Goal: Task Accomplishment & Management: Use online tool/utility

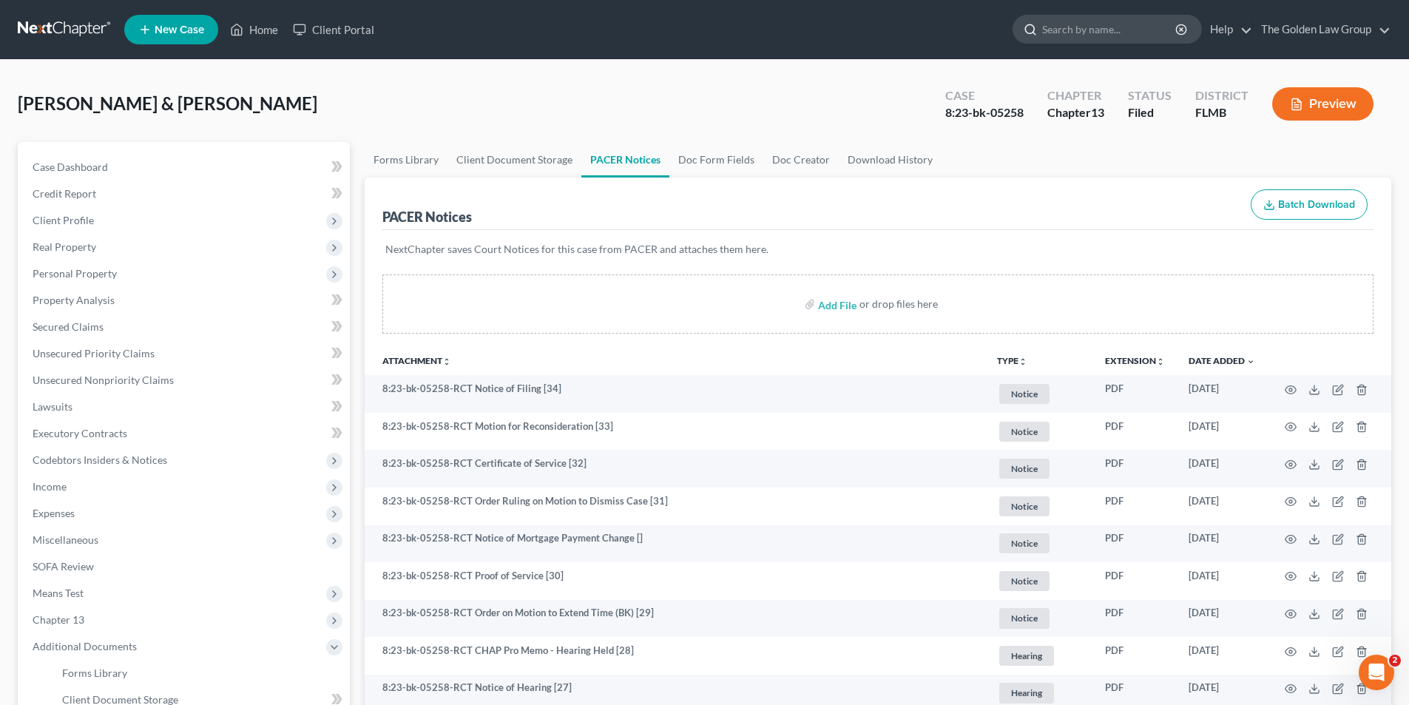
click at [1091, 33] on input "search" at bounding box center [1109, 29] width 135 height 27
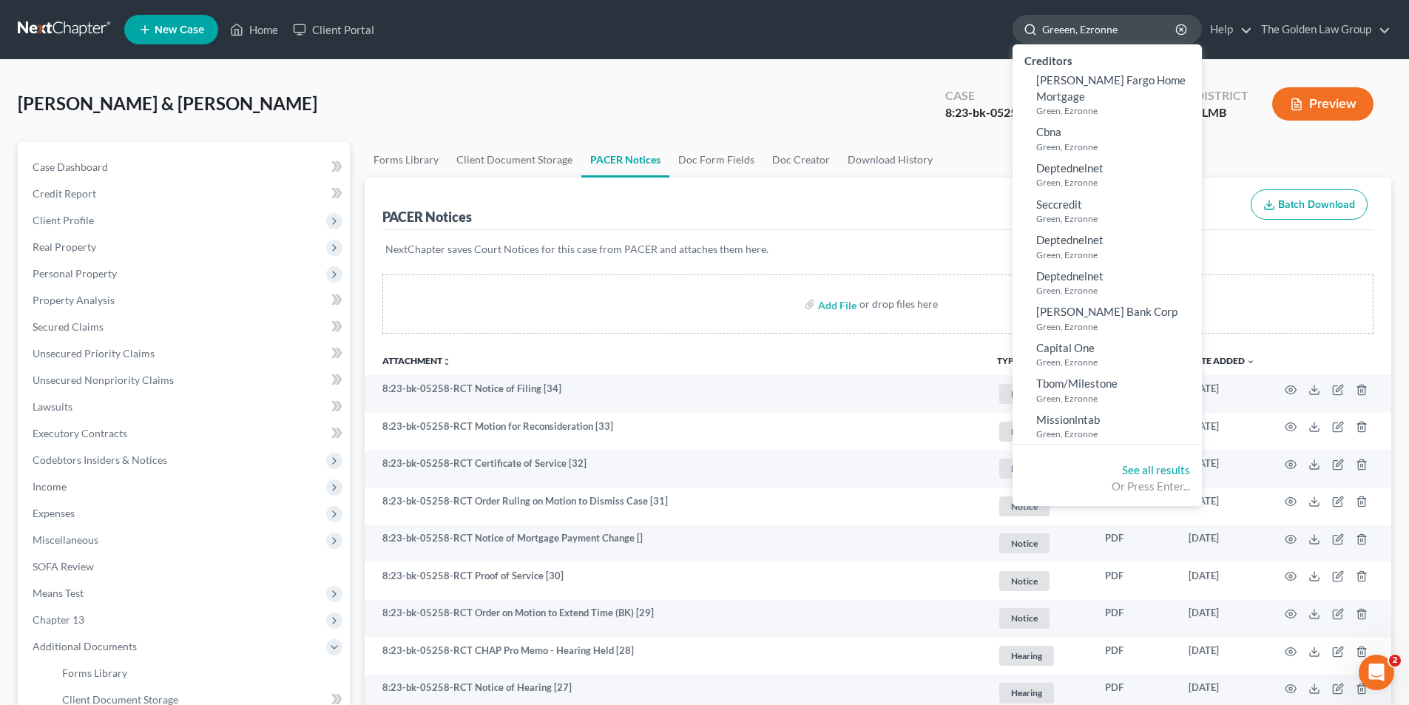
type input "Greeen, Ezronne"
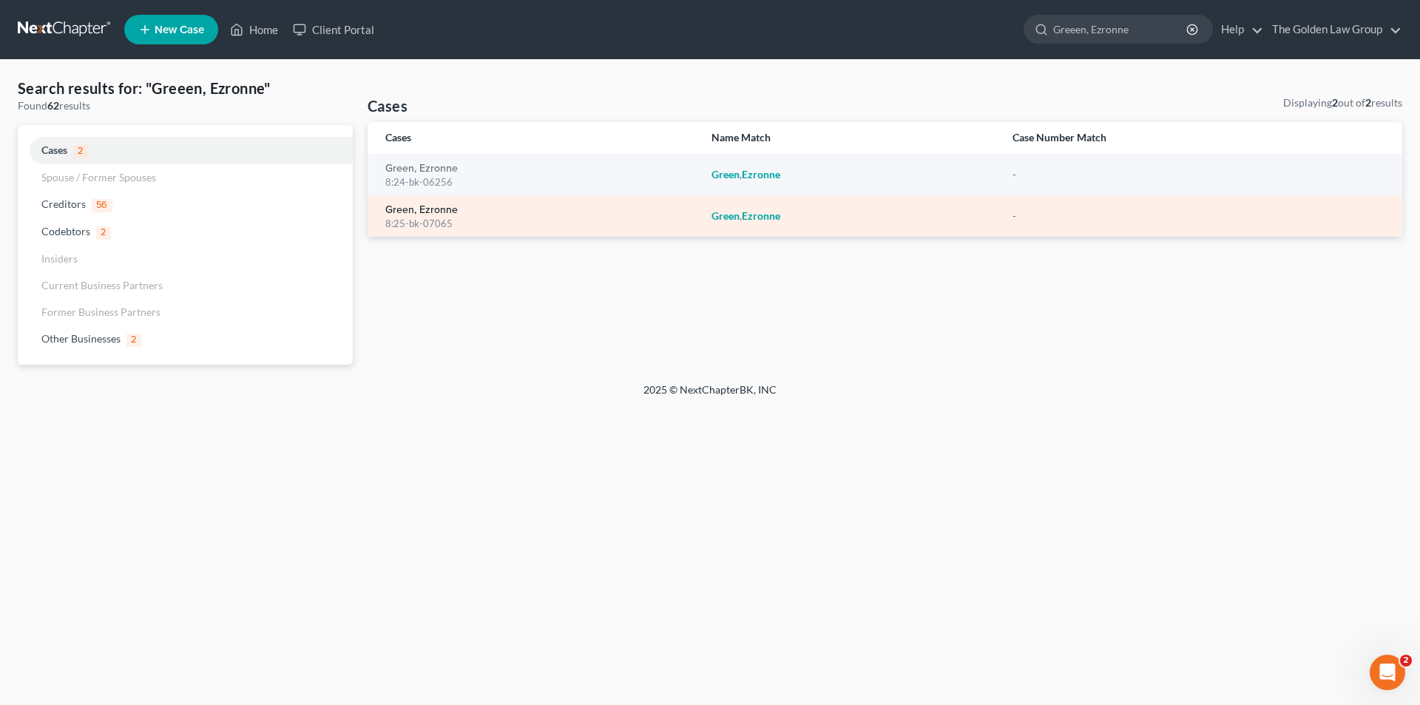
click at [416, 207] on link "Green, Ezronne" at bounding box center [421, 210] width 72 height 10
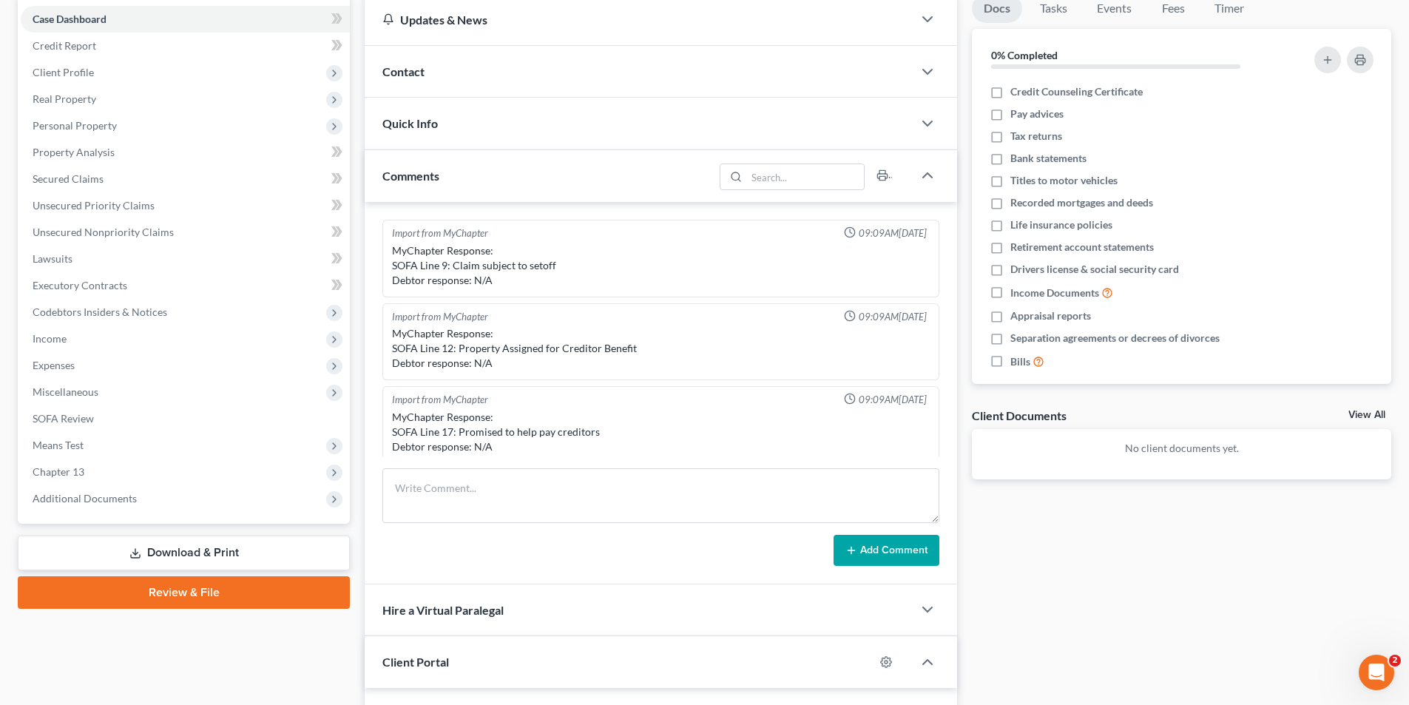
scroll to position [257, 0]
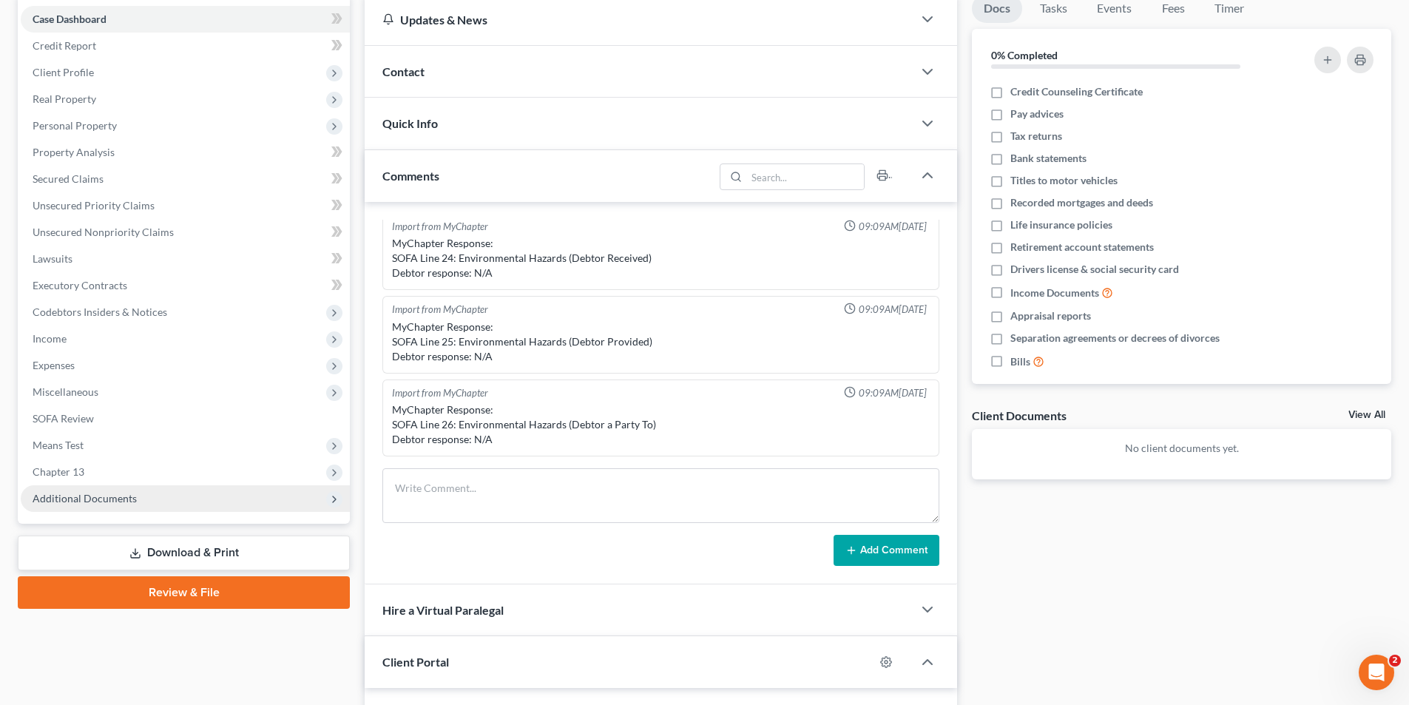
click at [121, 492] on span "Additional Documents" at bounding box center [85, 498] width 104 height 13
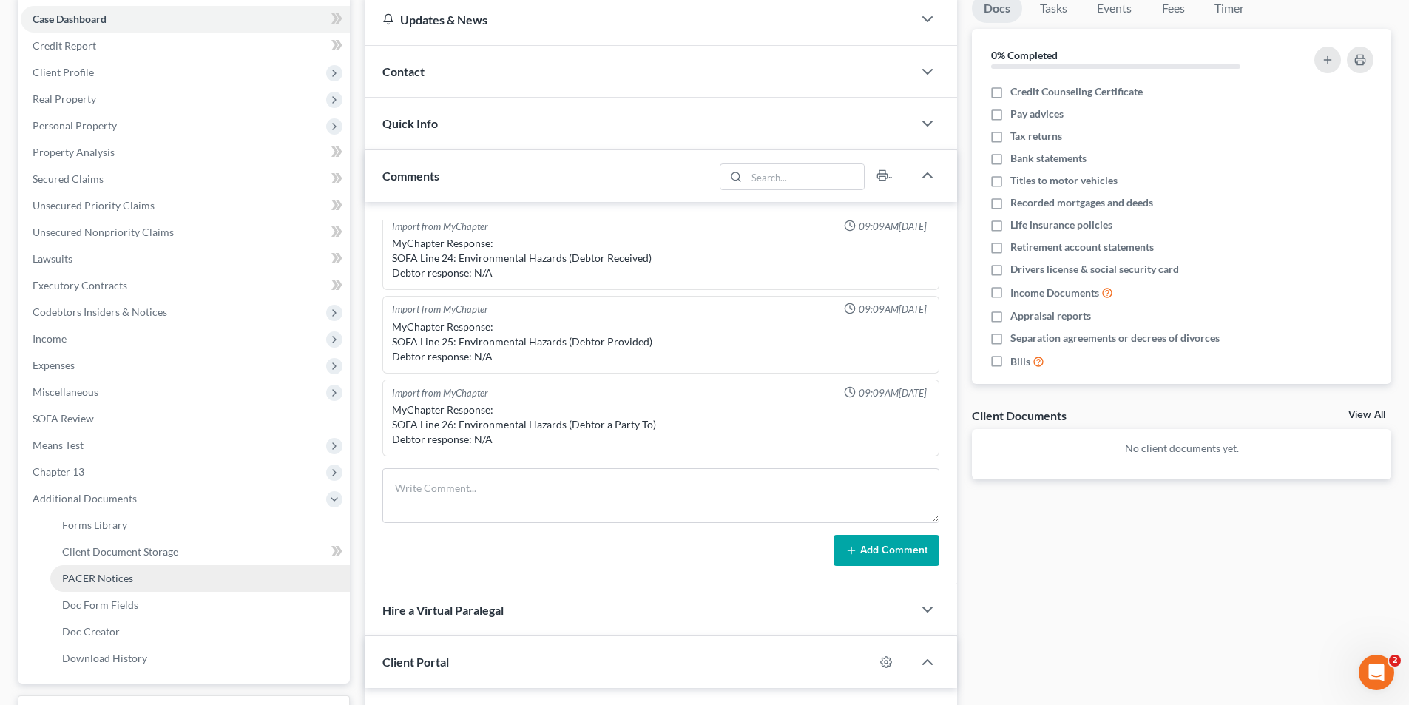
click at [108, 575] on span "PACER Notices" at bounding box center [97, 578] width 71 height 13
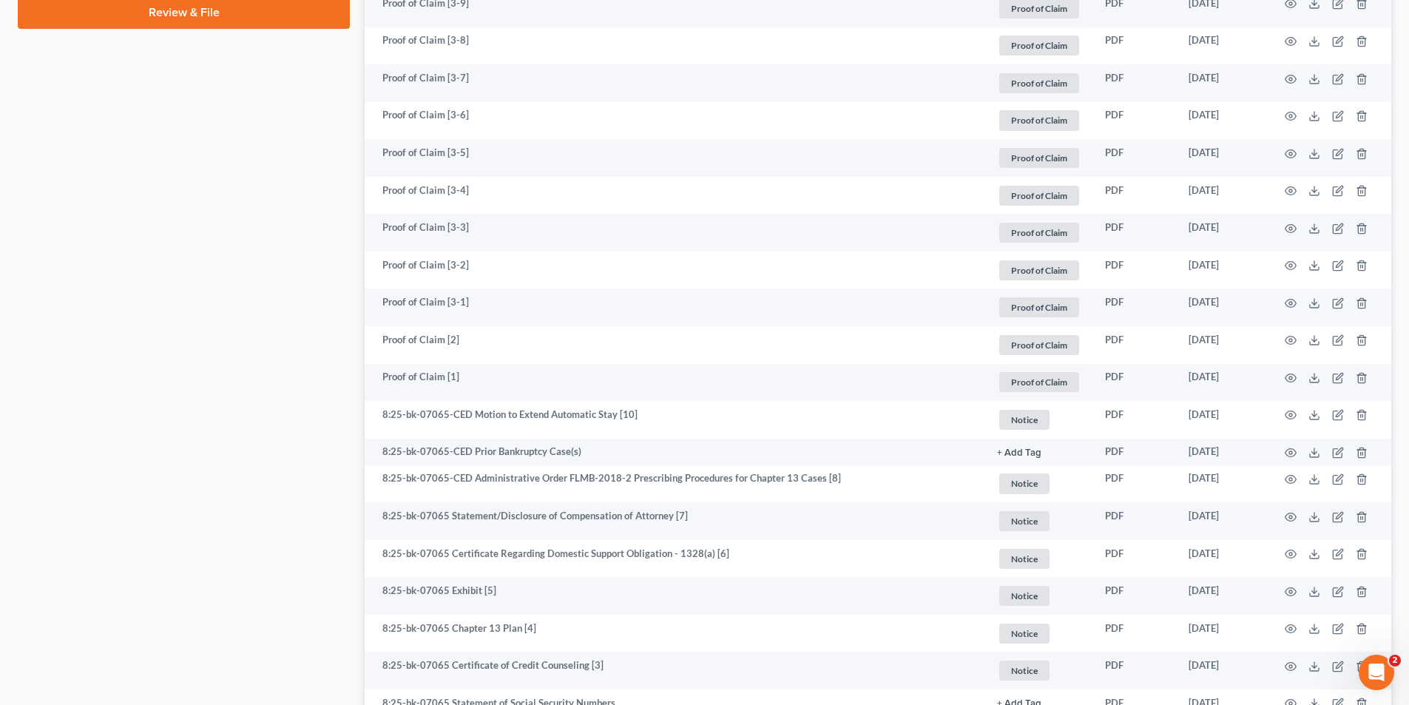
scroll to position [961, 0]
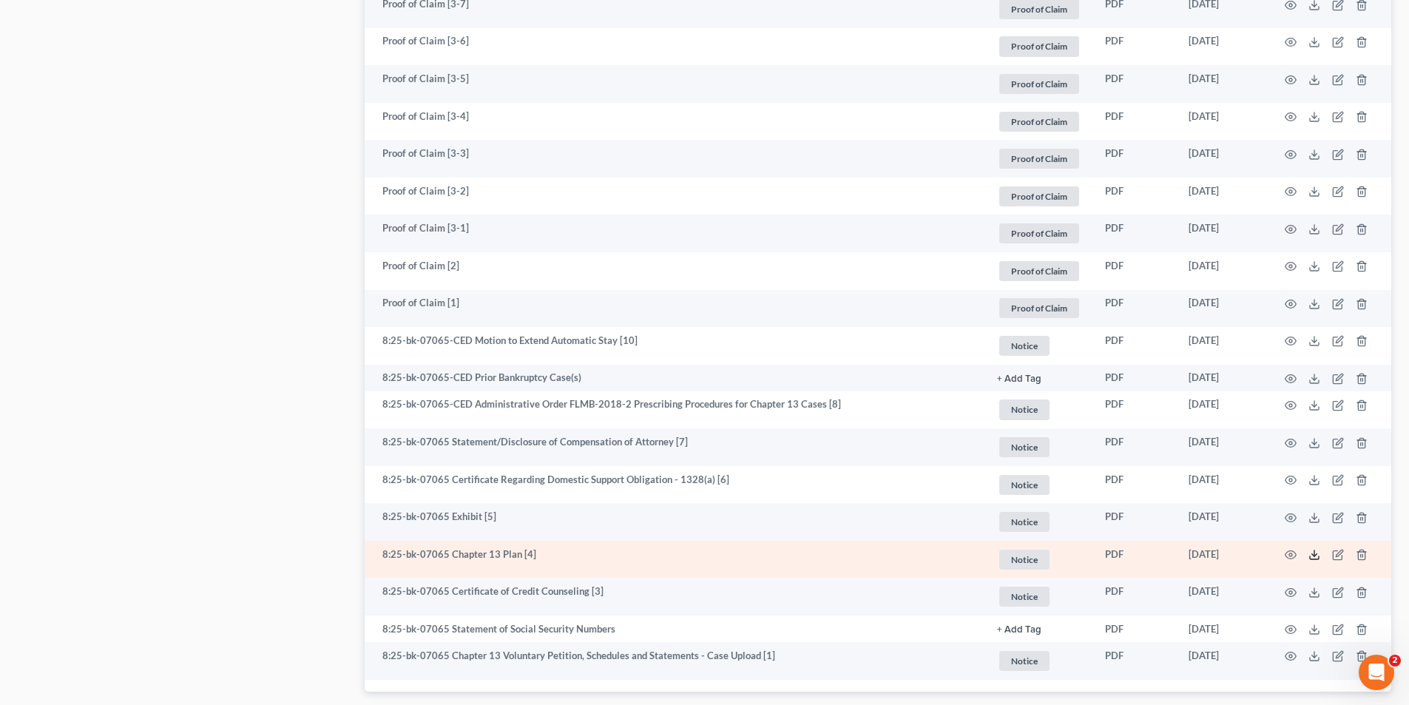
click at [1315, 557] on icon at bounding box center [1314, 555] width 12 height 12
